Goal: Find specific page/section: Find specific page/section

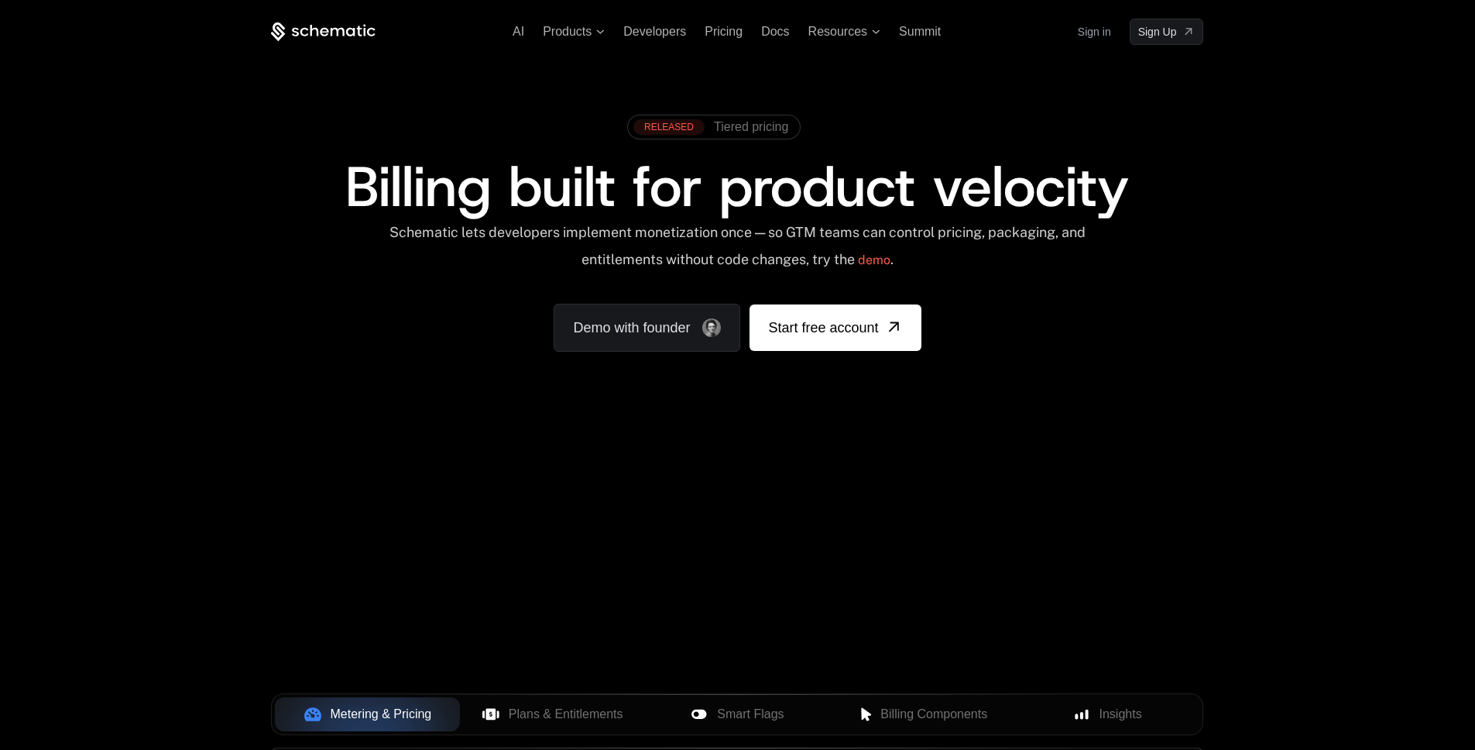
click at [1080, 35] on link "Sign in" at bounding box center [1094, 31] width 33 height 25
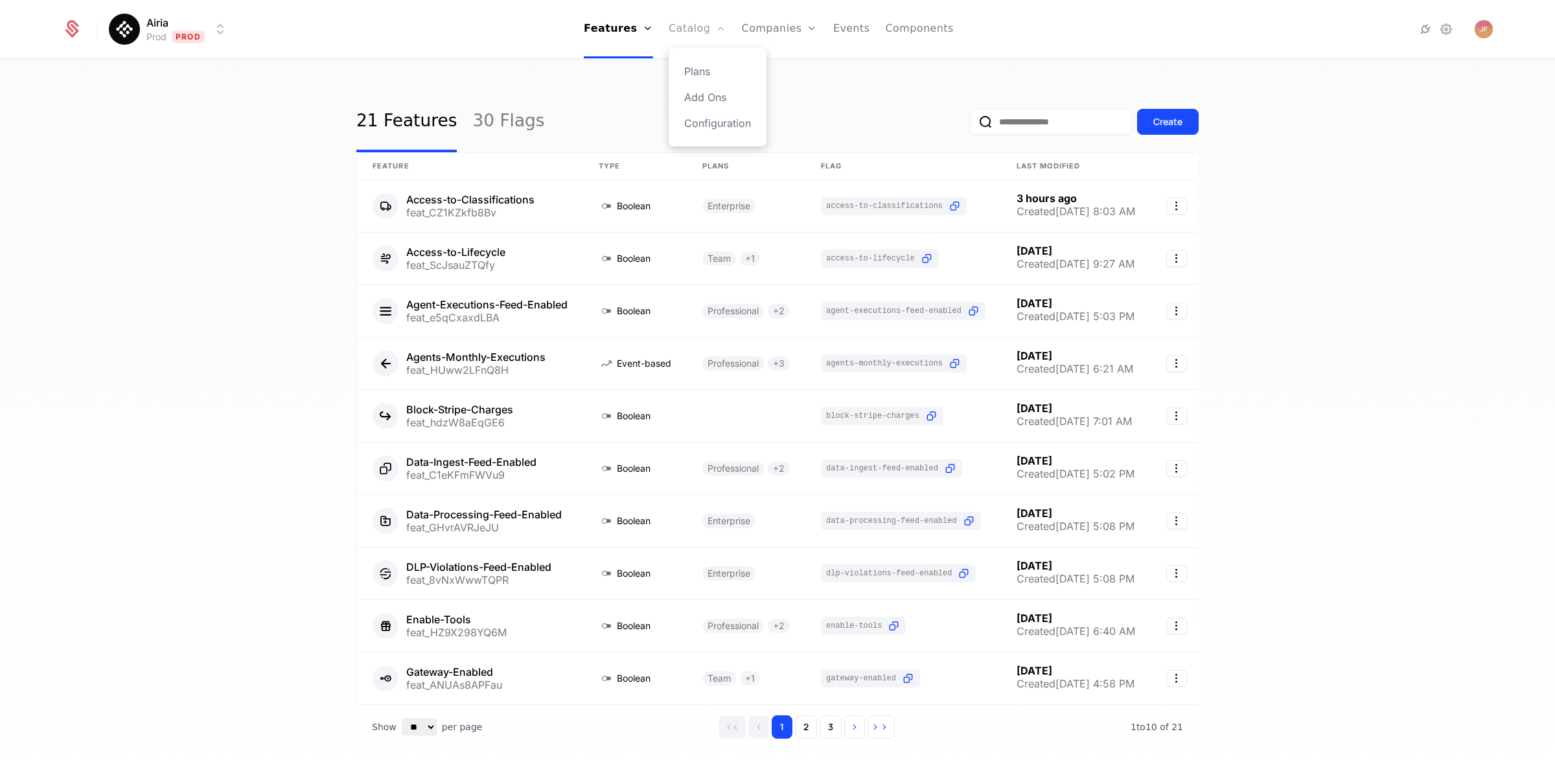
click at [698, 34] on link "Catalog" at bounding box center [697, 29] width 58 height 59
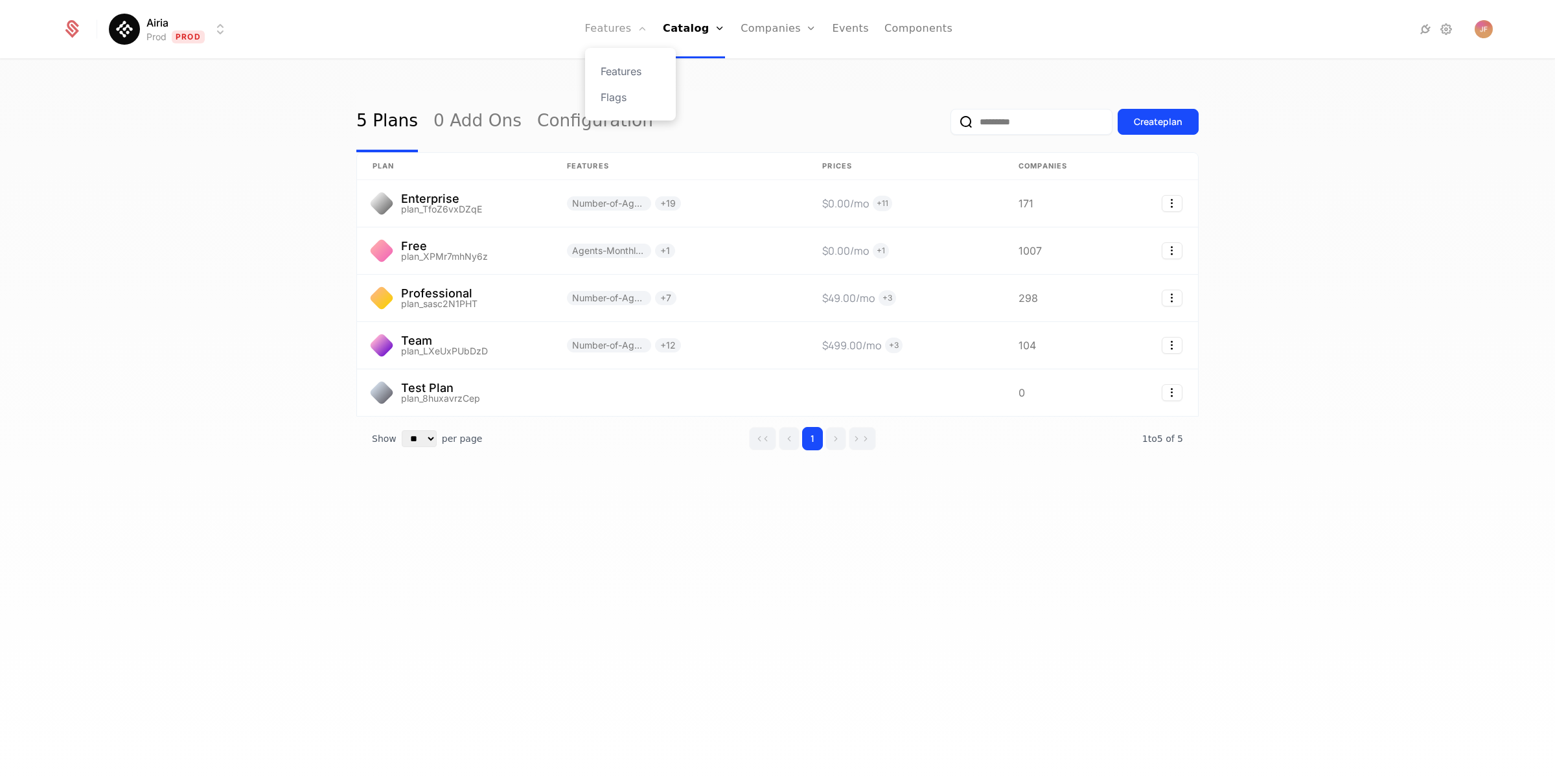
click at [616, 31] on link "Features" at bounding box center [616, 29] width 62 height 59
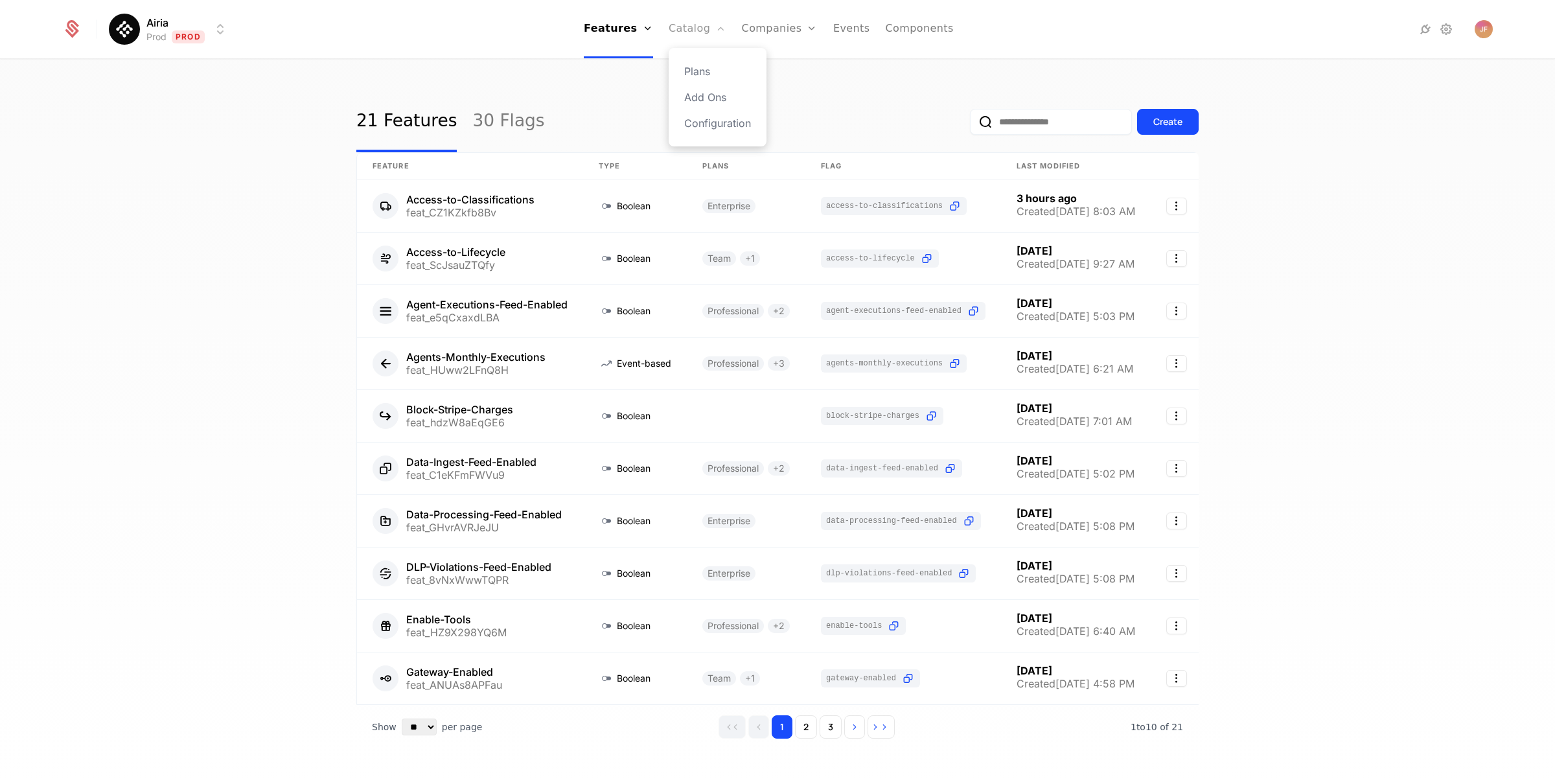
click at [690, 42] on link "Catalog" at bounding box center [697, 29] width 58 height 59
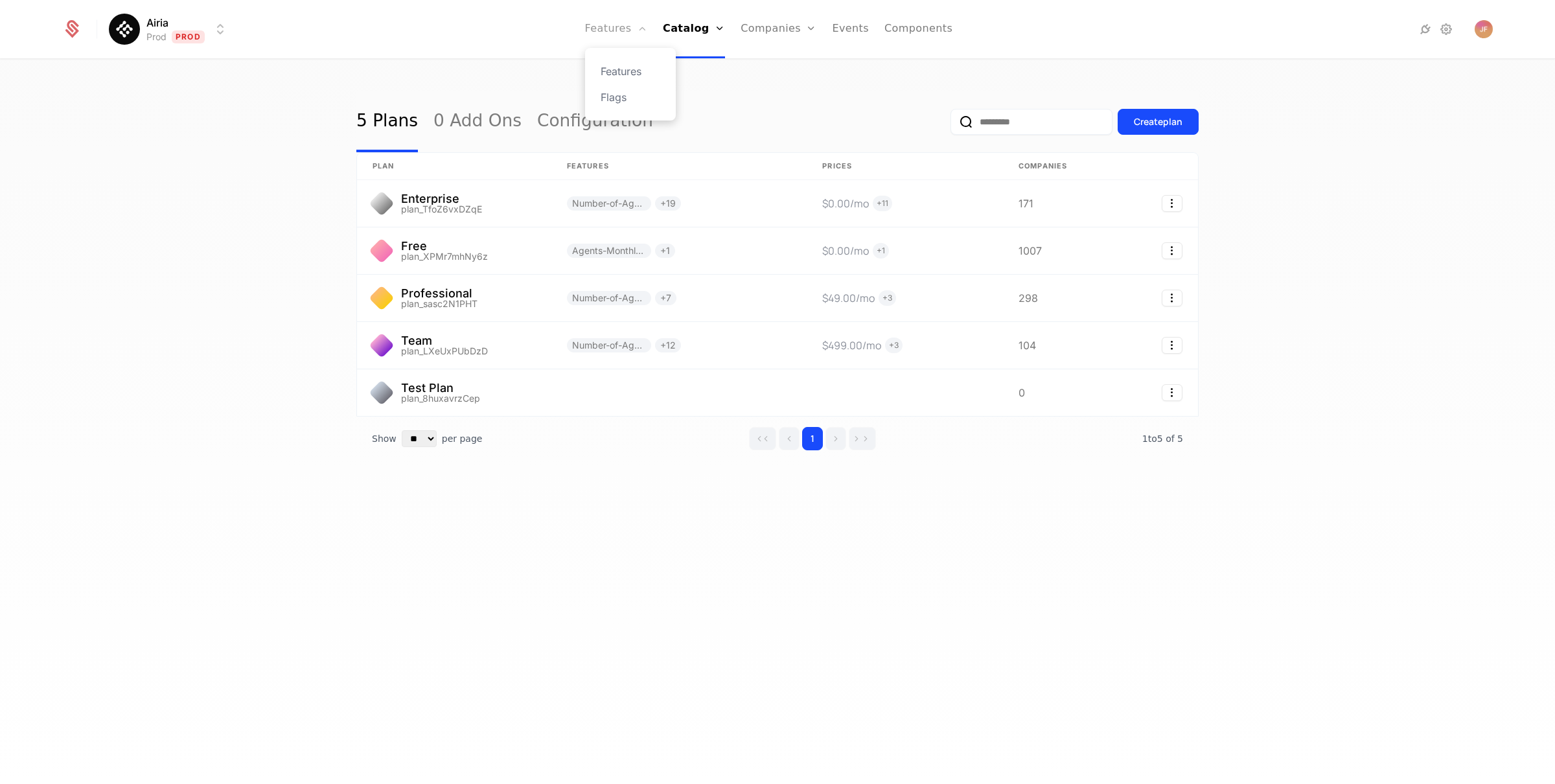
click at [627, 42] on link "Features" at bounding box center [616, 29] width 62 height 59
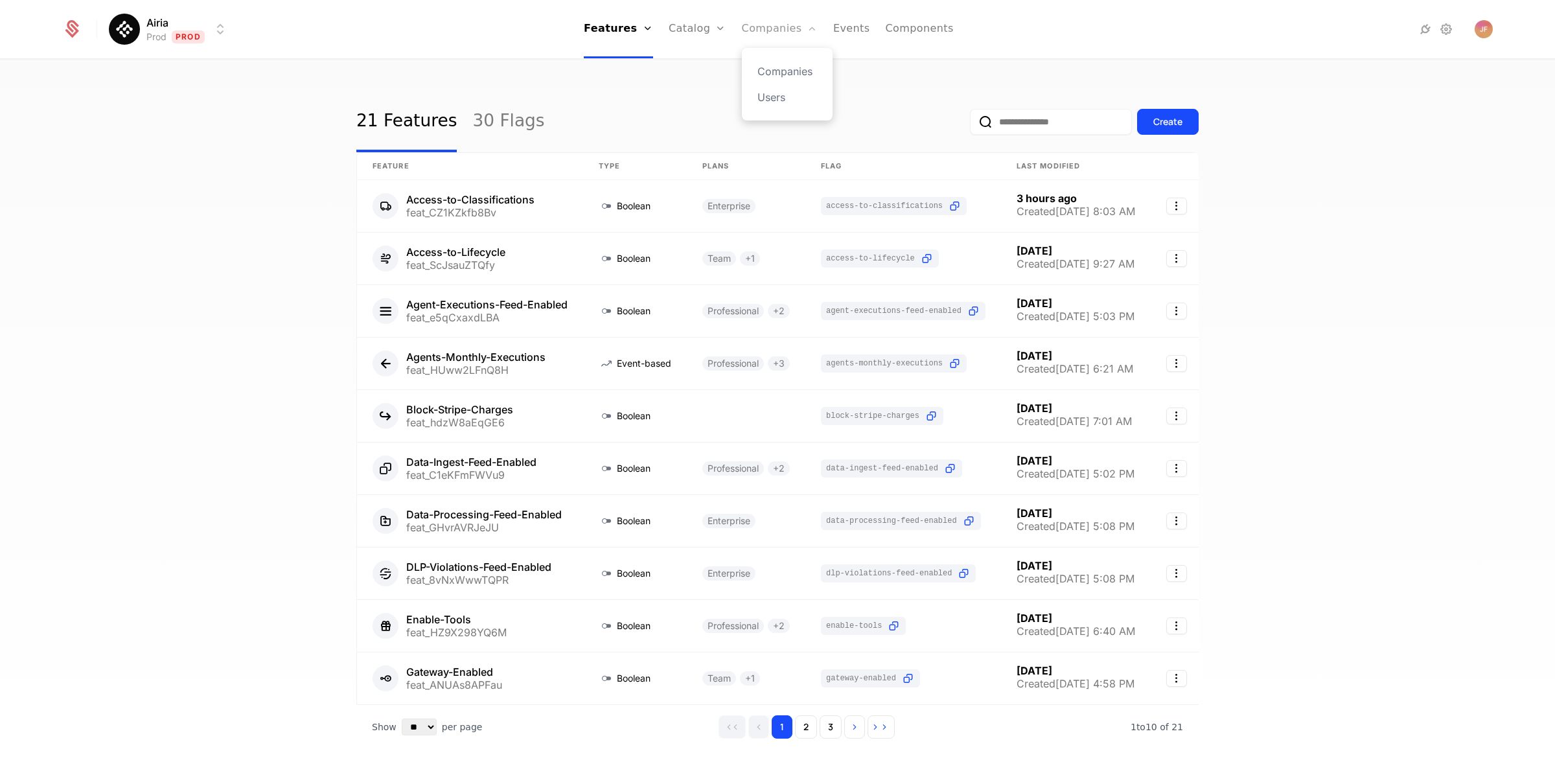
click at [776, 36] on link "Companies" at bounding box center [780, 29] width 76 height 59
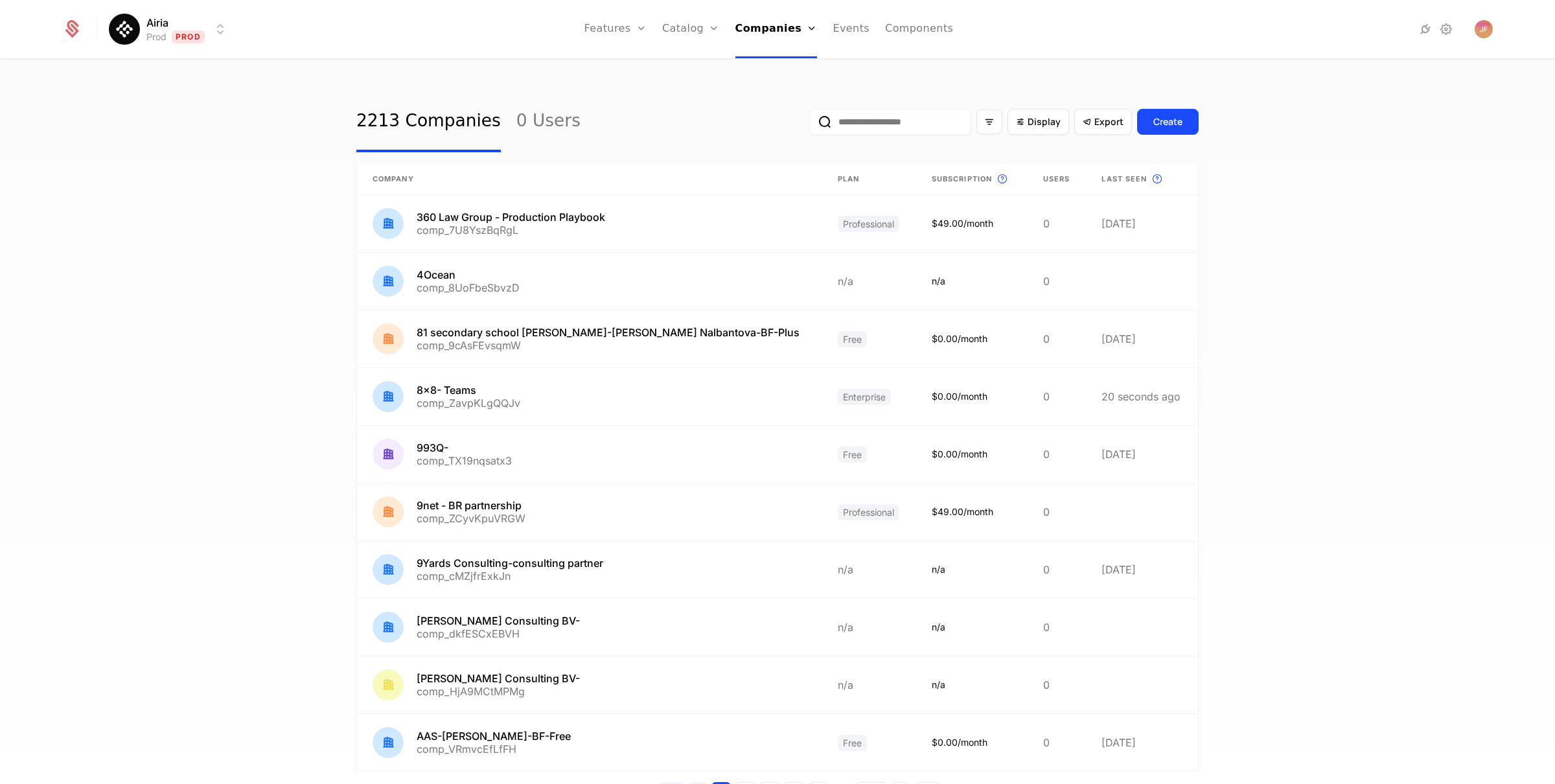
click at [841, 125] on input "email" at bounding box center [890, 121] width 162 height 26
paste input "**********"
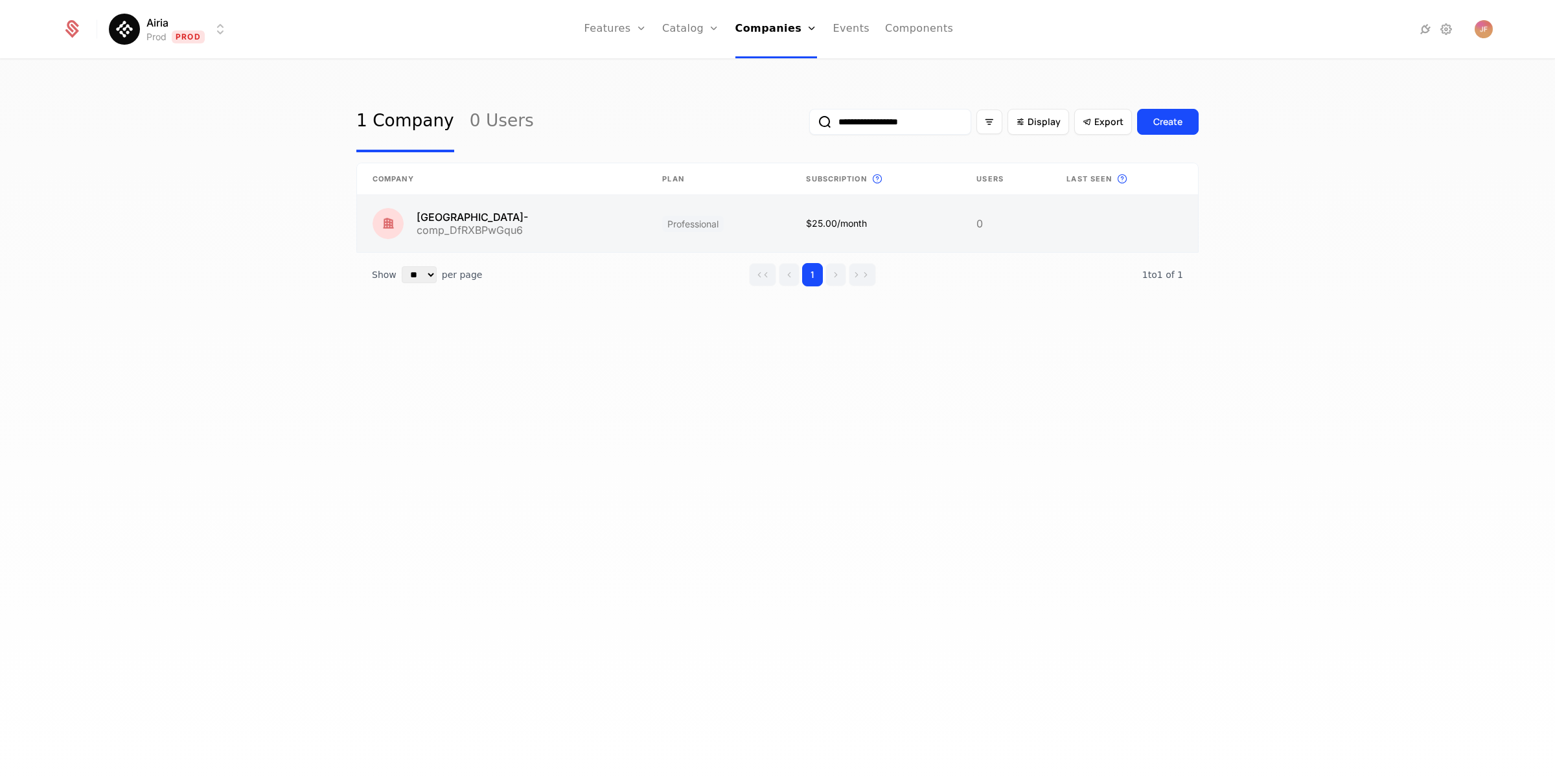
type input "**********"
click at [459, 214] on link at bounding box center [502, 223] width 290 height 57
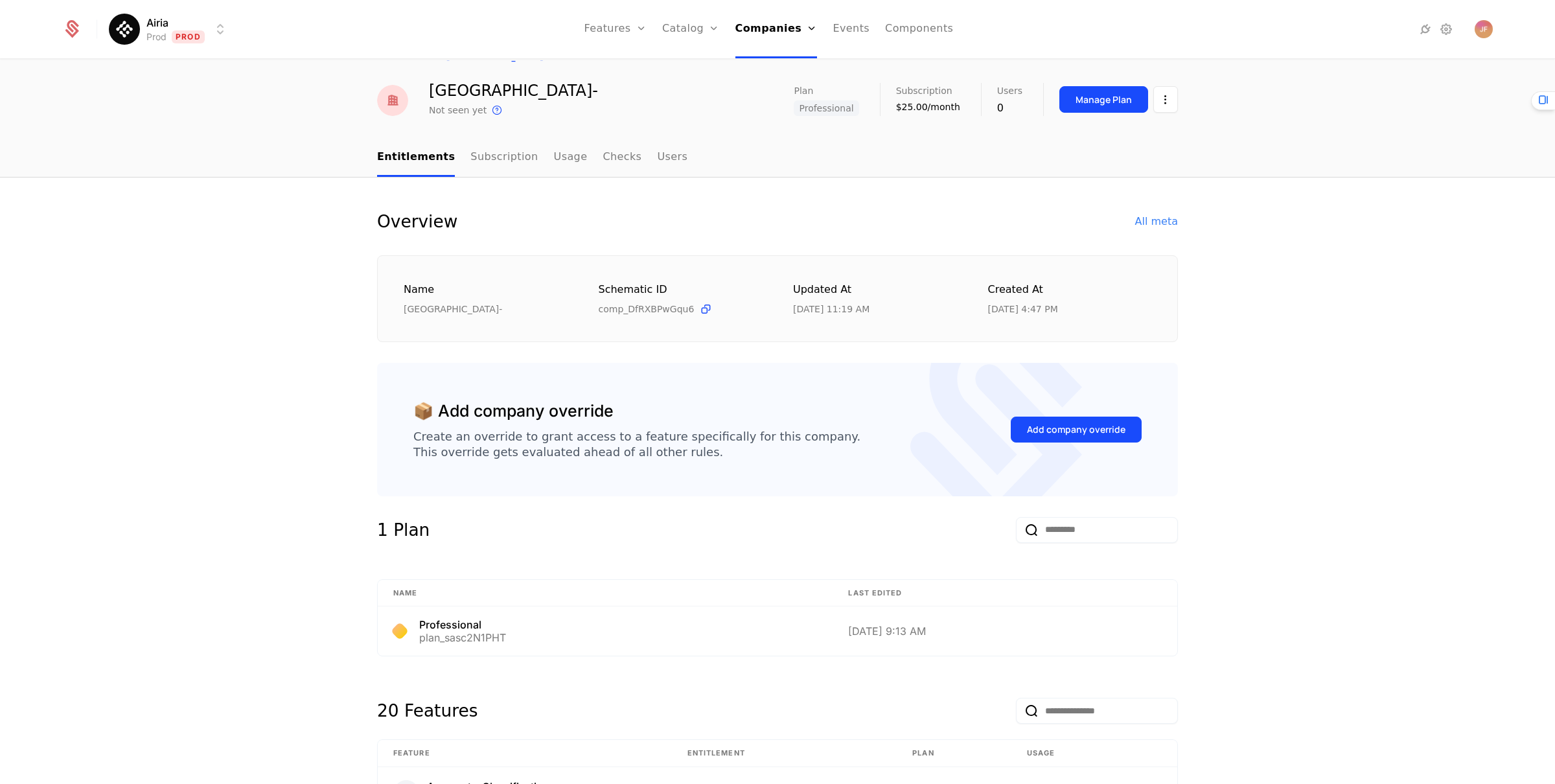
scroll to position [30, 0]
click at [505, 158] on link "Subscription" at bounding box center [504, 157] width 68 height 38
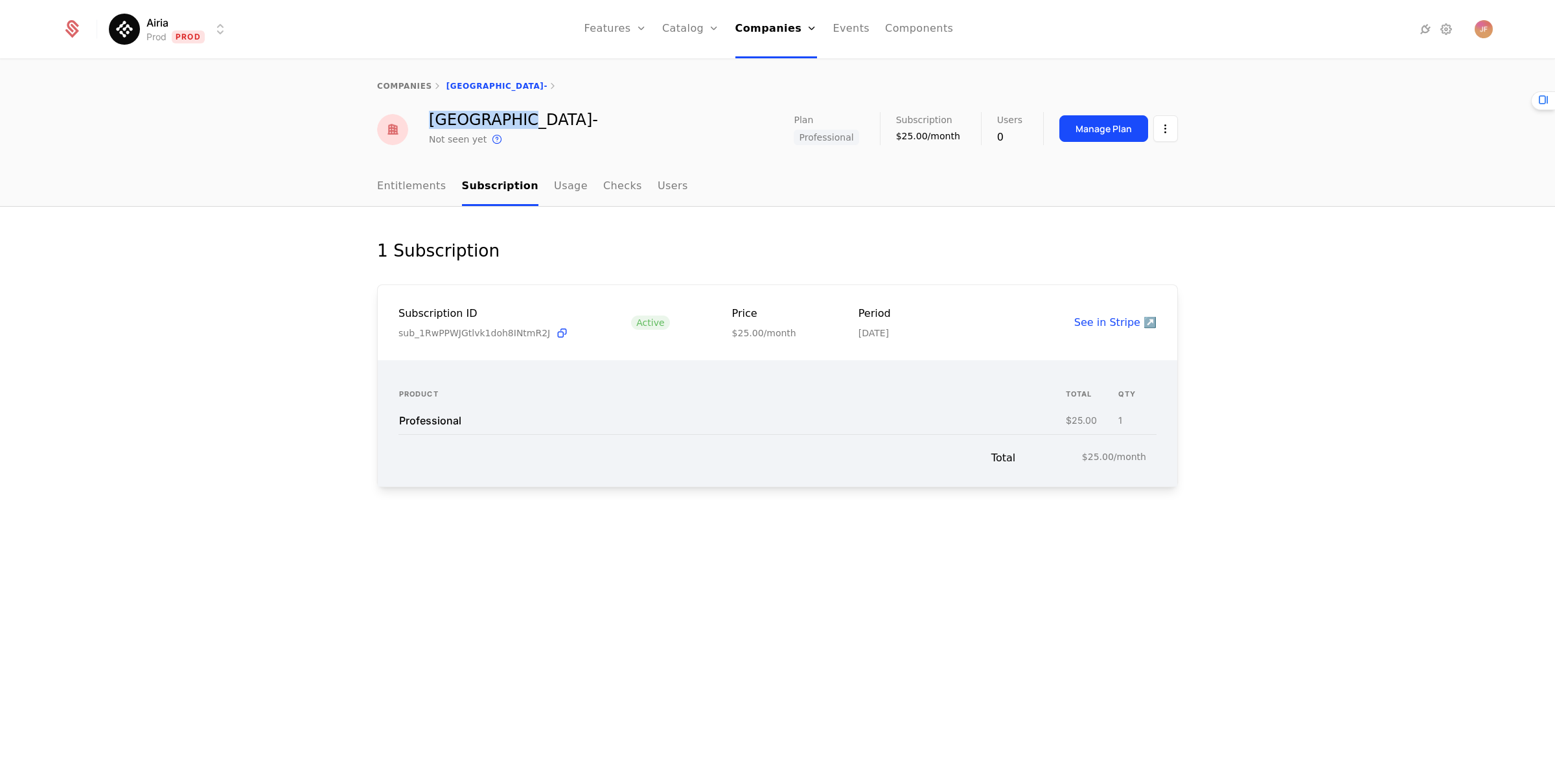
drag, startPoint x: 429, startPoint y: 117, endPoint x: 505, endPoint y: 122, distance: 76.2
click at [505, 122] on div "Rocket Park-" at bounding box center [514, 120] width 169 height 16
copy div "Rocket Park"
